Goal: Check status: Check status

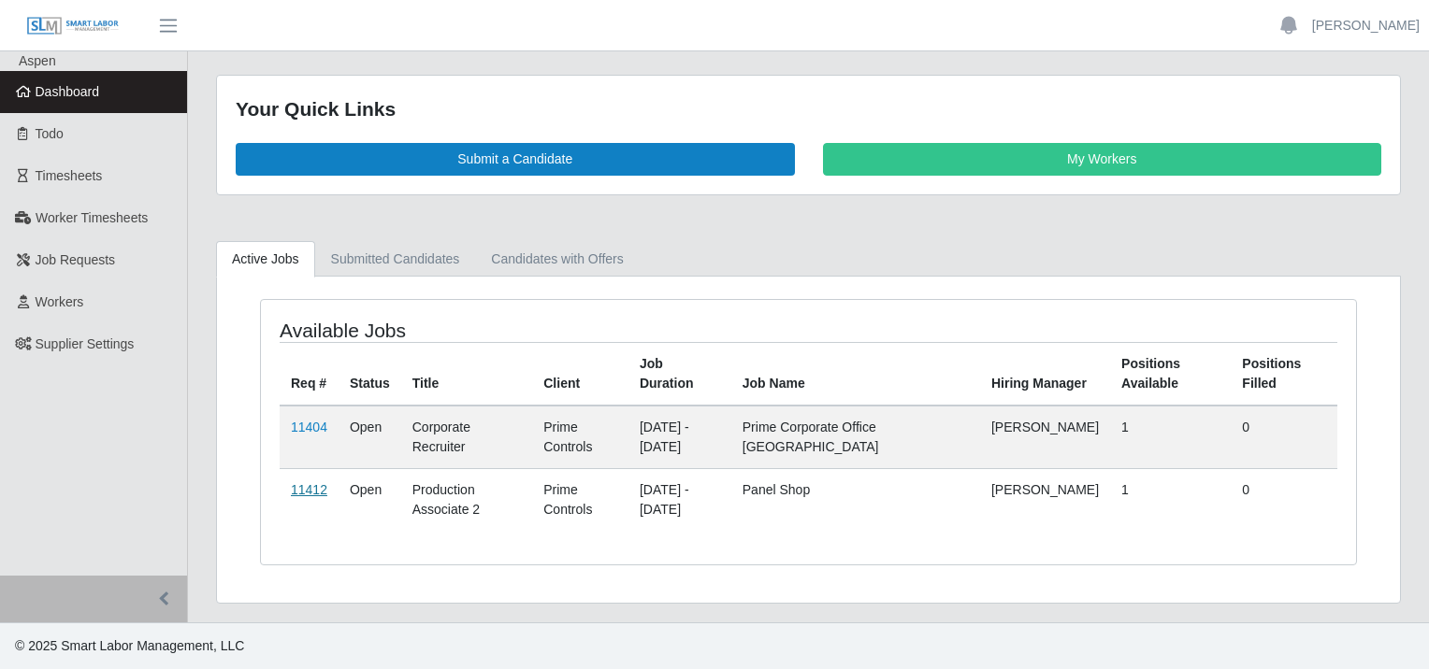
click at [309, 489] on link "11412" at bounding box center [309, 489] width 36 height 15
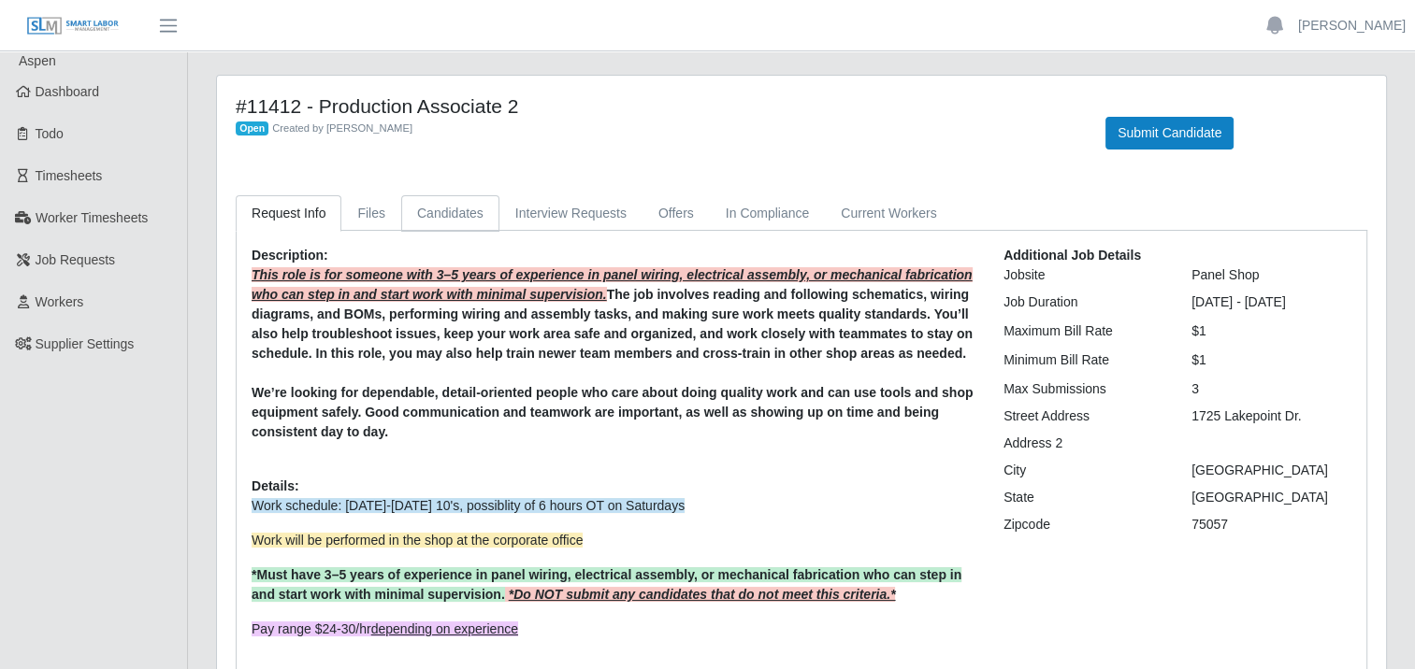
click at [453, 219] on link "Candidates" at bounding box center [450, 213] width 98 height 36
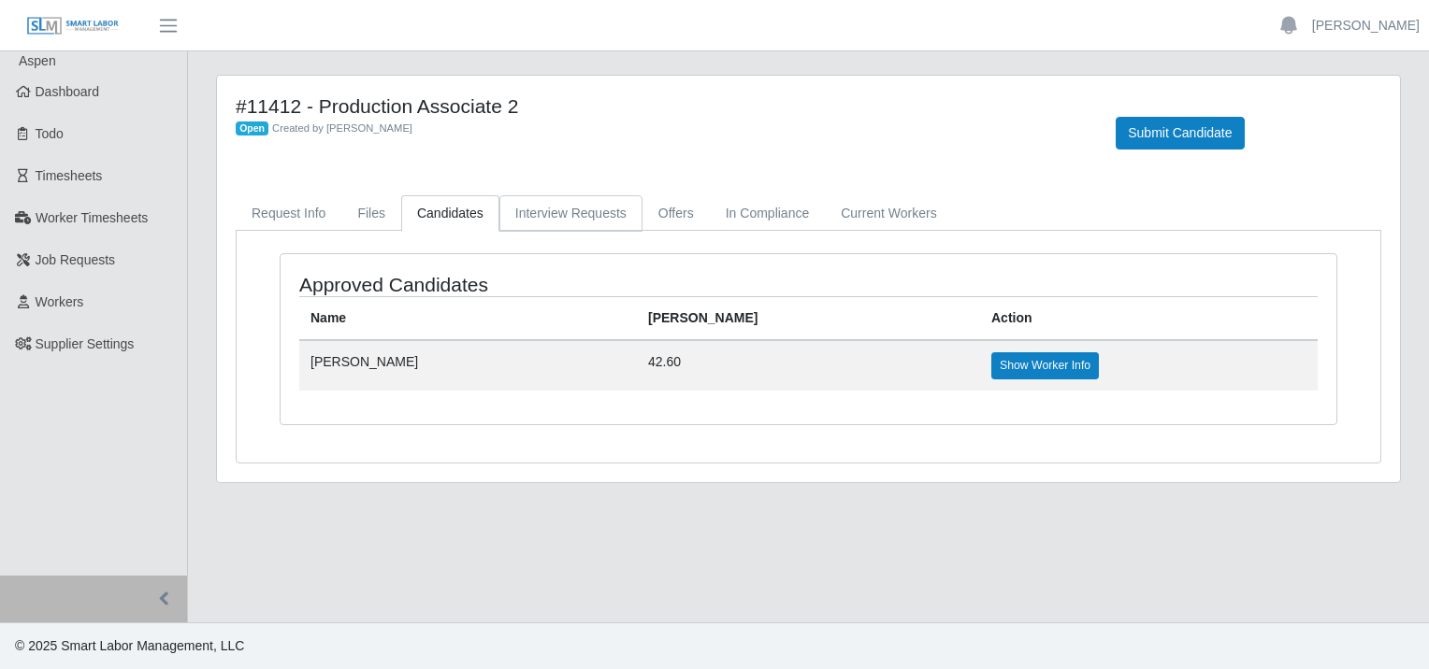
click at [595, 216] on link "Interview Requests" at bounding box center [570, 213] width 143 height 36
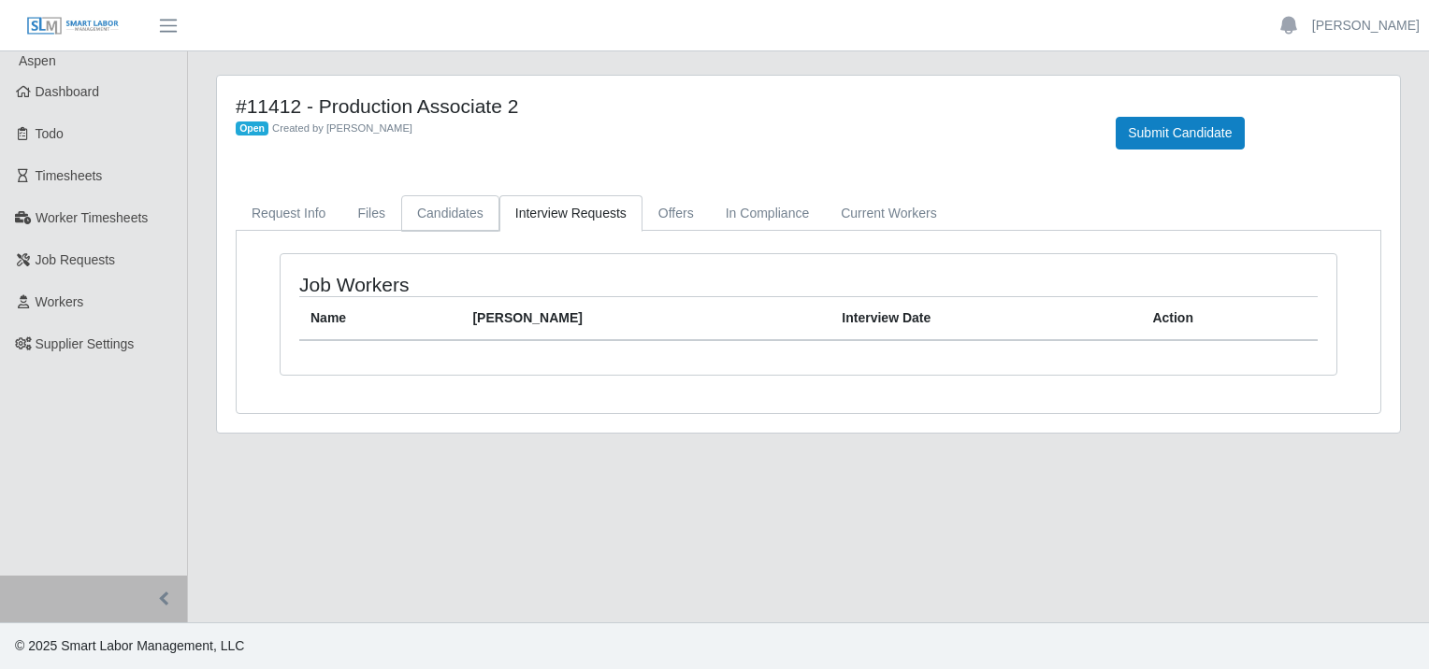
click at [441, 217] on link "Candidates" at bounding box center [450, 213] width 98 height 36
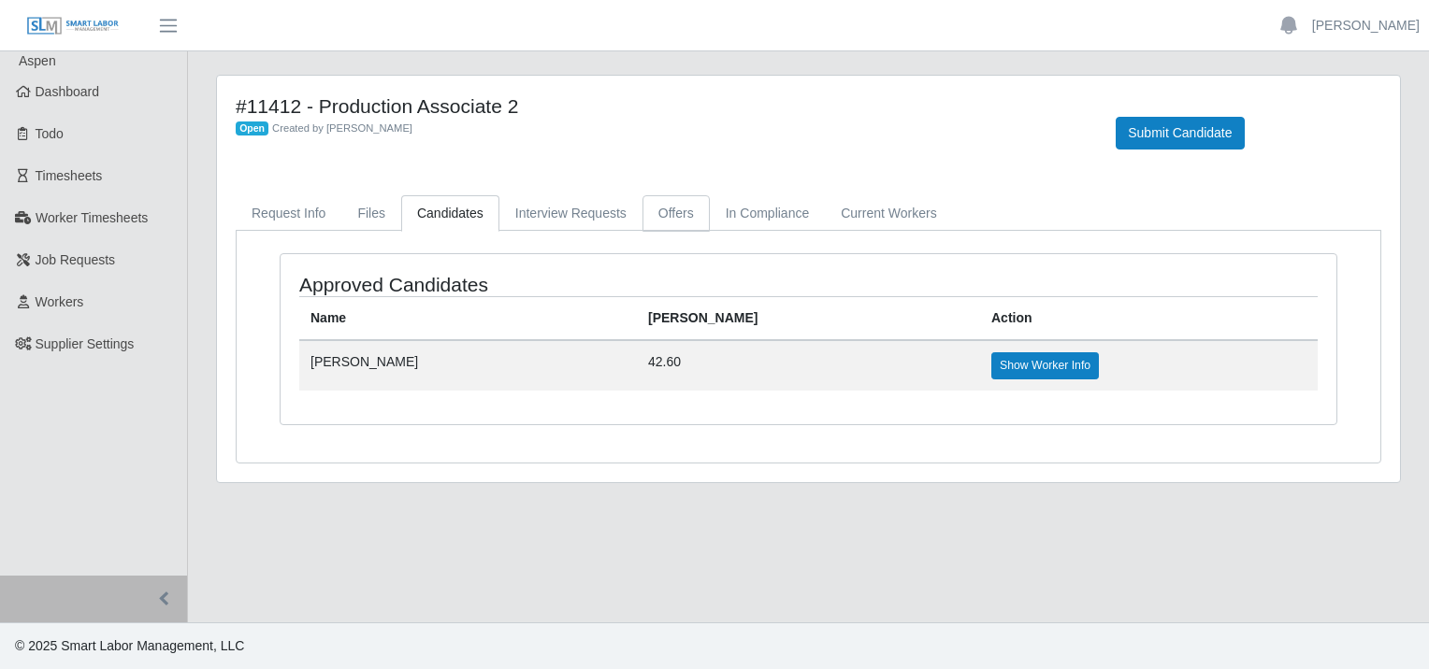
click at [675, 211] on link "Offers" at bounding box center [675, 213] width 67 height 36
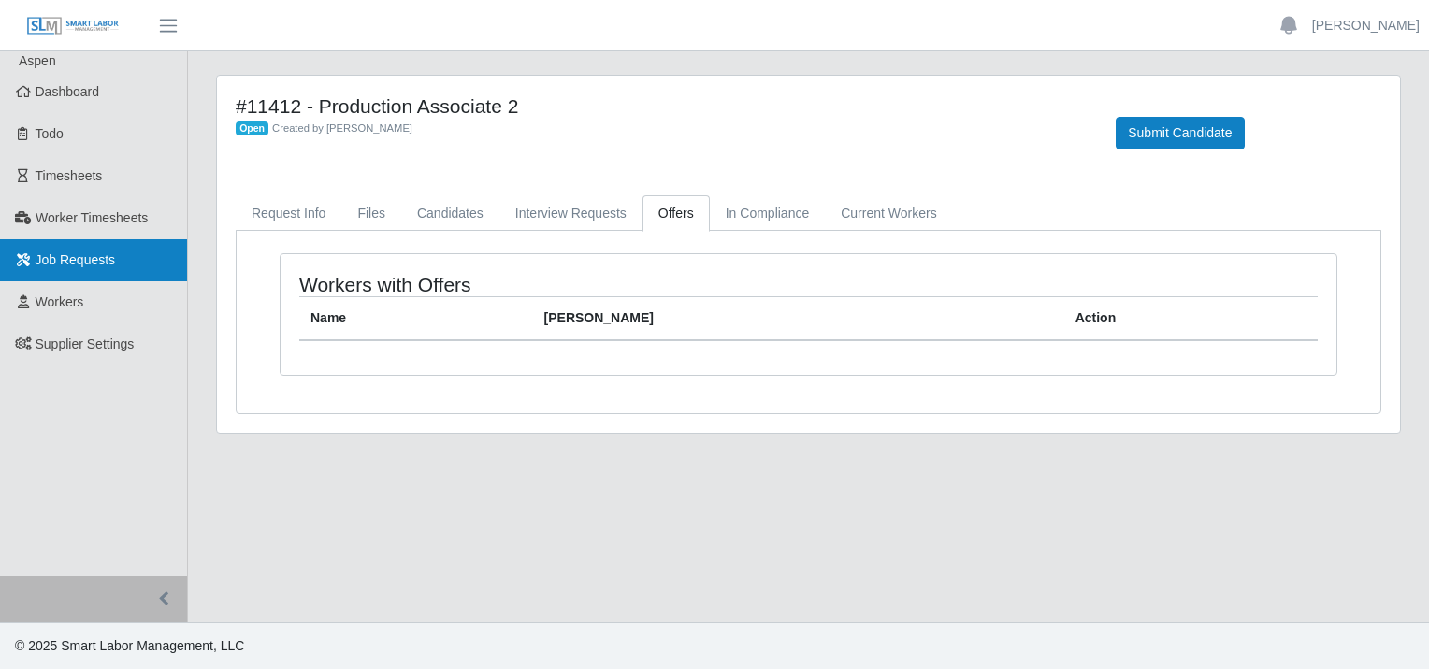
click at [70, 253] on span "Job Requests" at bounding box center [76, 259] width 80 height 15
